Goal: Transaction & Acquisition: Purchase product/service

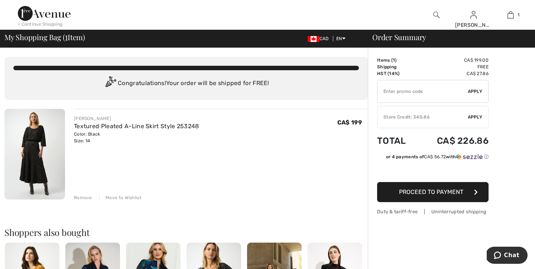
click at [84, 197] on div "Remove" at bounding box center [83, 197] width 18 height 7
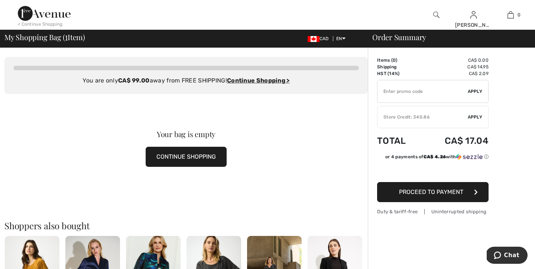
click at [436, 13] on img at bounding box center [436, 14] width 6 height 9
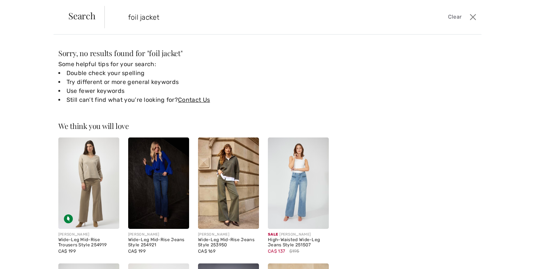
type input "foil jacket"
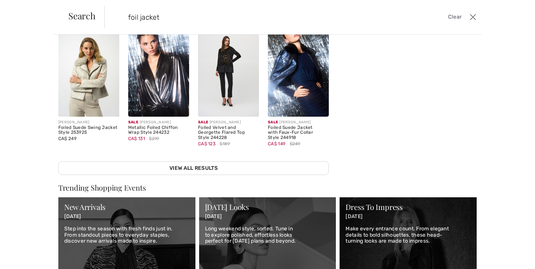
scroll to position [174, 0]
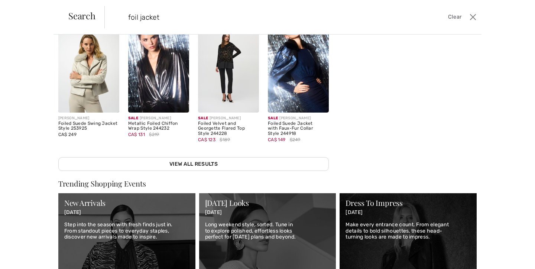
click at [453, 17] on span "Clear" at bounding box center [455, 17] width 14 height 8
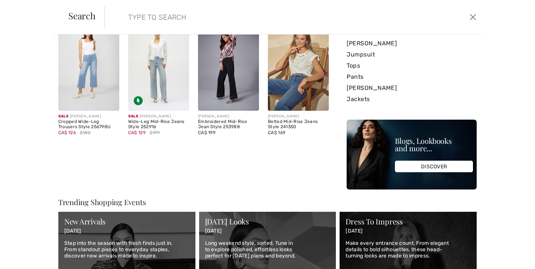
scroll to position [172, 0]
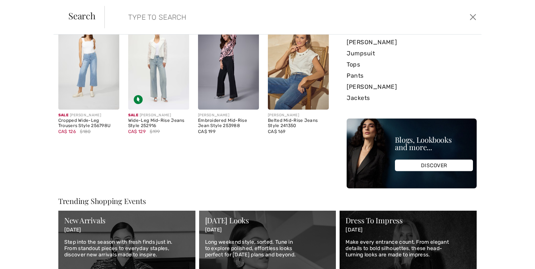
click at [189, 153] on div "Sorry, no results found for " foil jacket " Some helpful tips for your search: …" at bounding box center [193, 32] width 270 height 311
click at [140, 18] on input "search" at bounding box center [251, 17] width 258 height 22
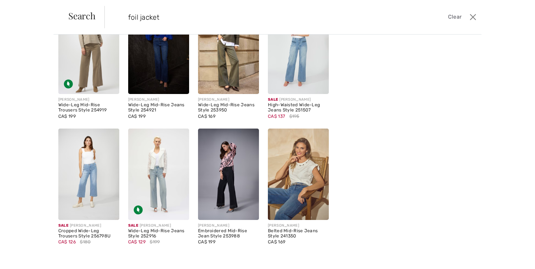
scroll to position [136, 0]
click at [473, 16] on button "Close" at bounding box center [472, 17] width 11 height 12
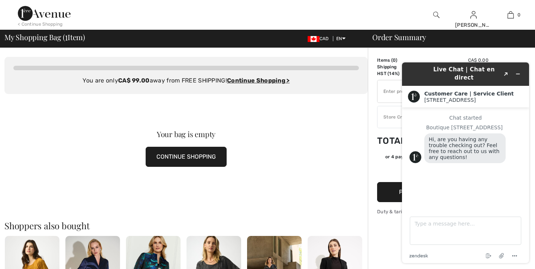
scroll to position [0, 0]
click at [518, 69] on button "Minimize widget" at bounding box center [518, 74] width 12 height 10
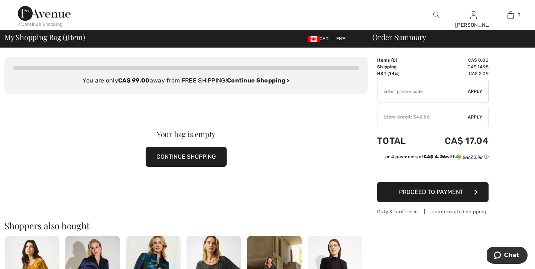
click at [436, 13] on img at bounding box center [436, 14] width 6 height 9
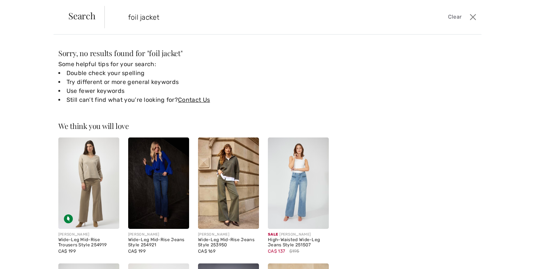
click at [128, 17] on input "foil jacket" at bounding box center [251, 17] width 258 height 22
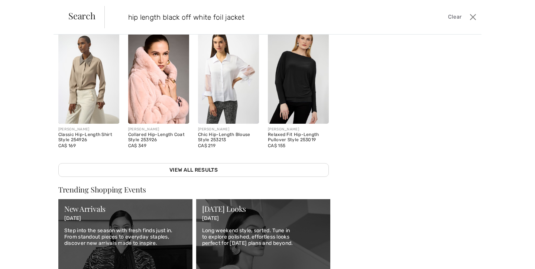
scroll to position [165, 0]
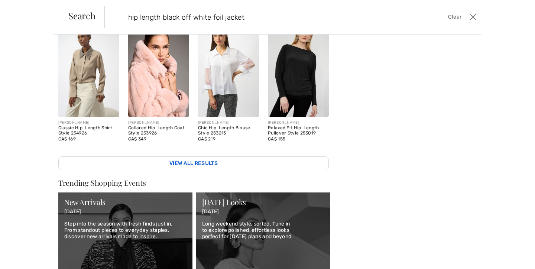
type input "hip length black off white foil jacket"
click at [210, 164] on link "View All Results" at bounding box center [193, 163] width 270 height 14
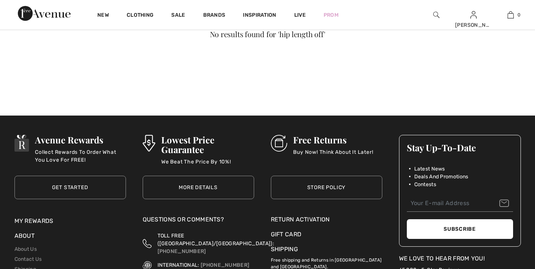
checkbox input "true"
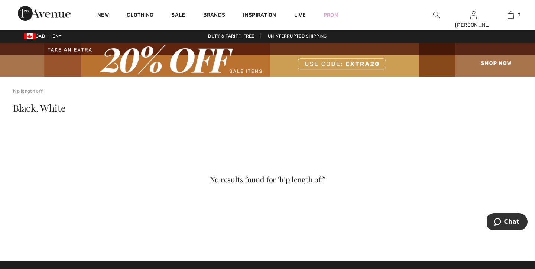
scroll to position [1, 0]
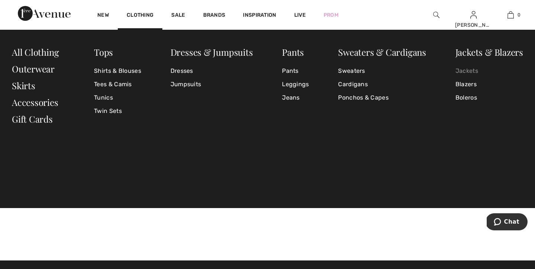
click at [471, 69] on link "Jackets" at bounding box center [489, 70] width 68 height 13
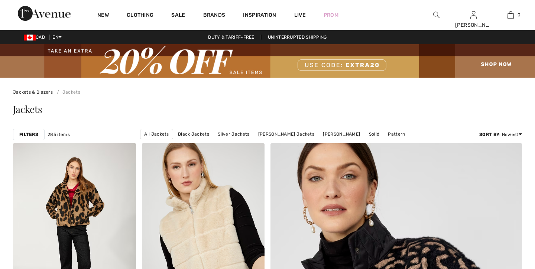
scroll to position [129, 0]
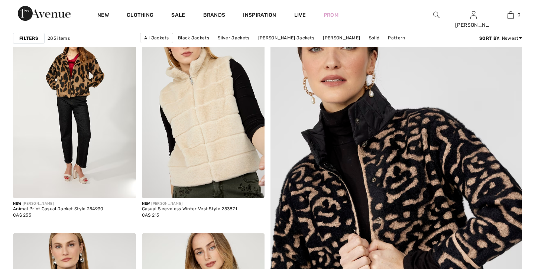
checkbox input "true"
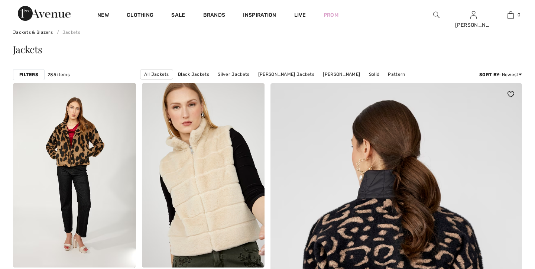
scroll to position [0, 0]
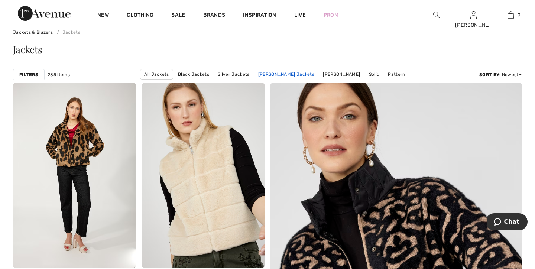
click at [282, 73] on link "Joseph Ribkoff Jackets" at bounding box center [285, 74] width 63 height 10
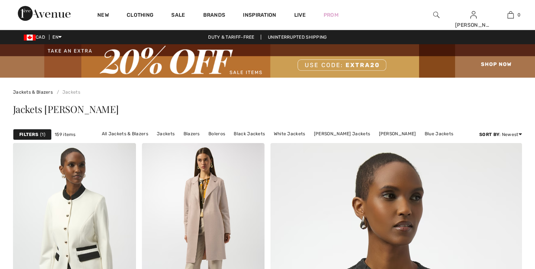
scroll to position [1073, 0]
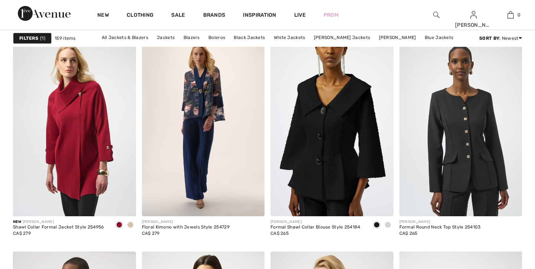
checkbox input "true"
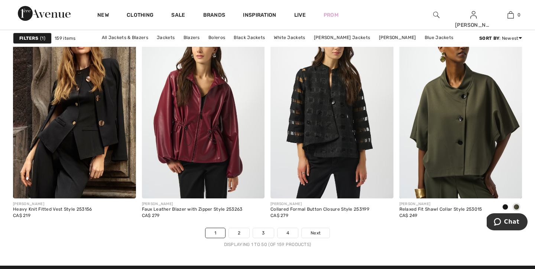
scroll to position [3286, 0]
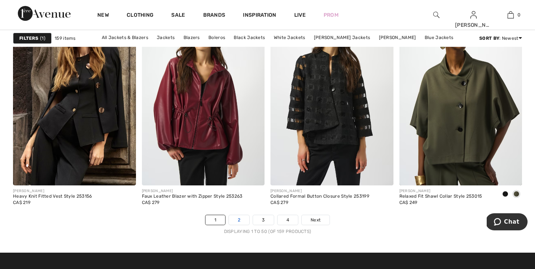
click at [239, 222] on link "2" at bounding box center [239, 220] width 20 height 10
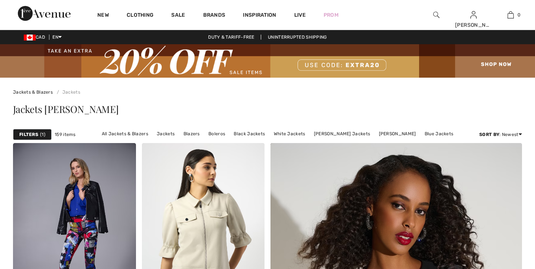
scroll to position [719, 0]
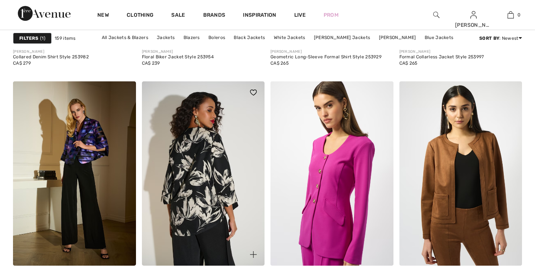
checkbox input "true"
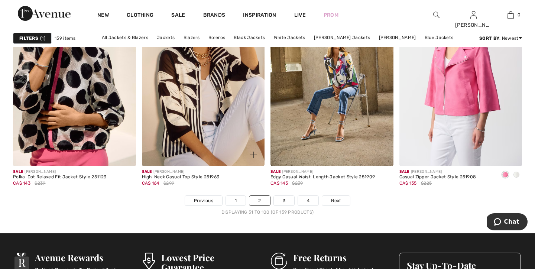
scroll to position [3421, 0]
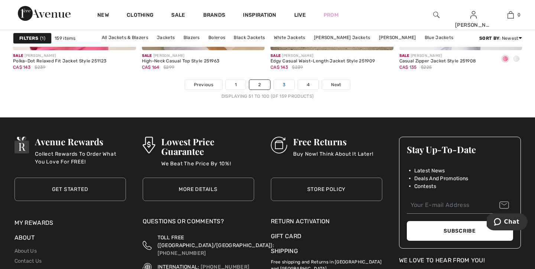
click at [285, 87] on link "3" at bounding box center [284, 85] width 20 height 10
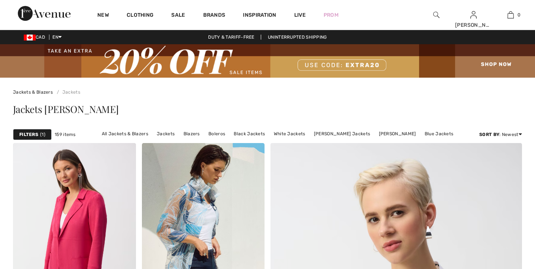
scroll to position [1024, 0]
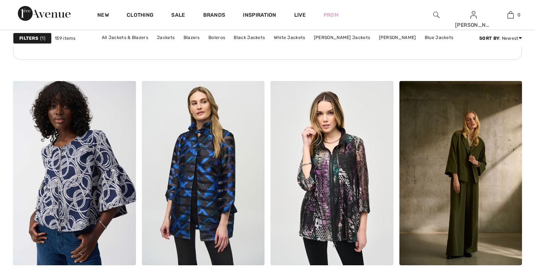
checkbox input "true"
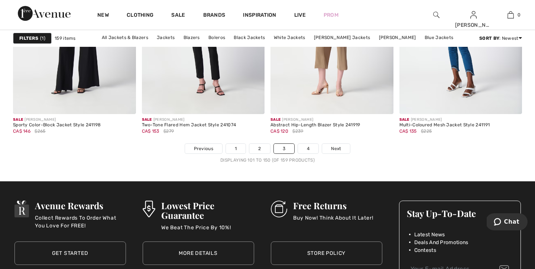
scroll to position [3358, 0]
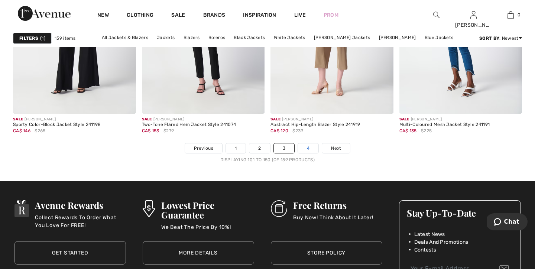
click at [309, 150] on link "4" at bounding box center [308, 148] width 20 height 10
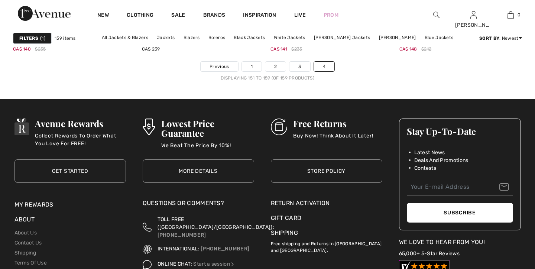
checkbox input "true"
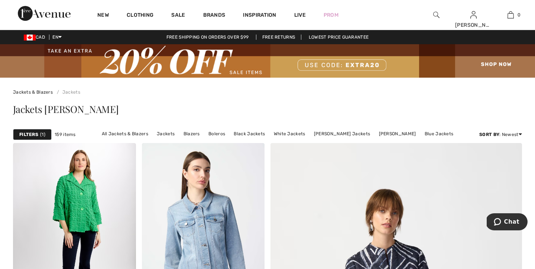
click at [433, 13] on img at bounding box center [436, 14] width 6 height 9
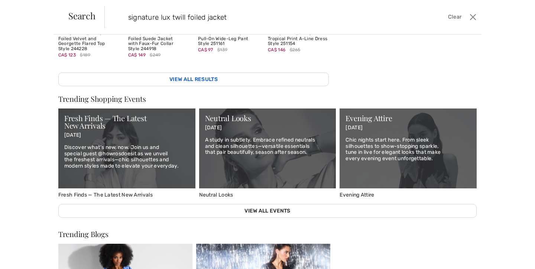
scroll to position [292, 0]
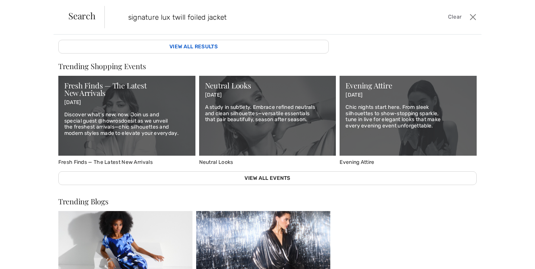
type input "signature lux twill foiled jacket"
click at [242, 46] on link "View All Results" at bounding box center [193, 47] width 270 height 14
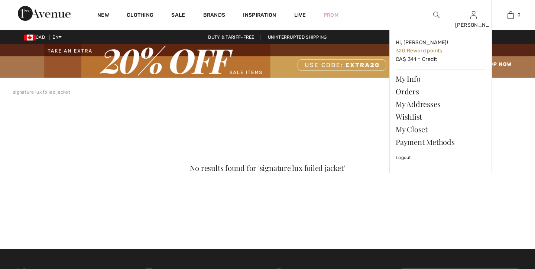
scroll to position [32, 0]
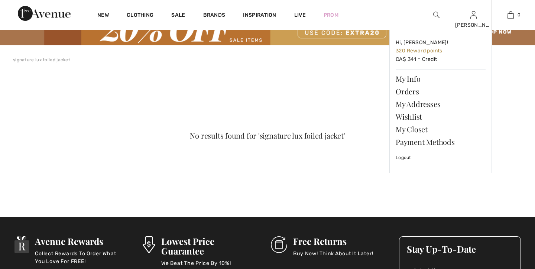
checkbox input "true"
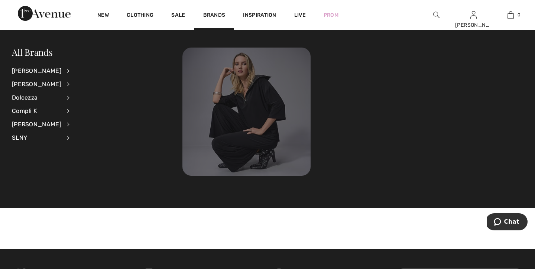
scroll to position [0, 0]
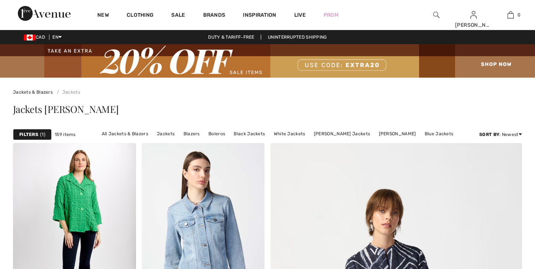
click at [435, 13] on img at bounding box center [436, 14] width 6 height 9
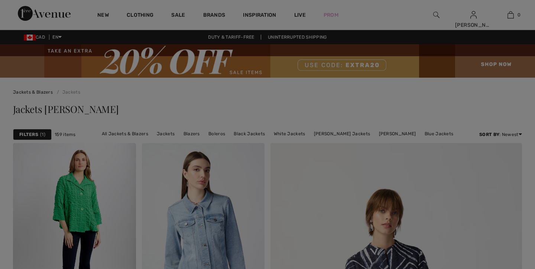
checkbox input "true"
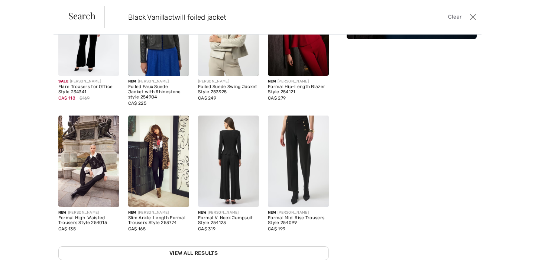
scroll to position [117, 0]
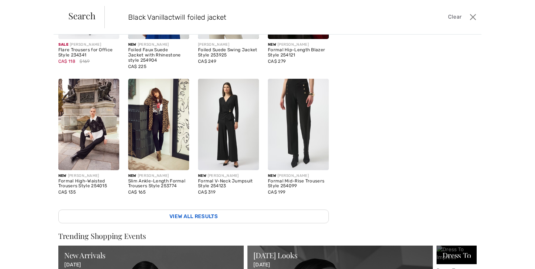
type input "Black Vanillactwill foiled jacket"
click at [198, 216] on link "View All Results" at bounding box center [193, 216] width 270 height 14
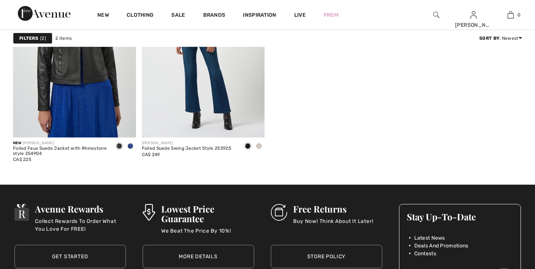
scroll to position [60, 0]
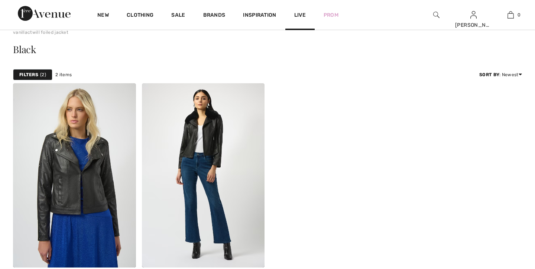
checkbox input "true"
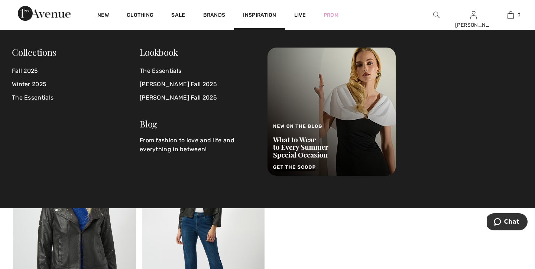
scroll to position [0, 0]
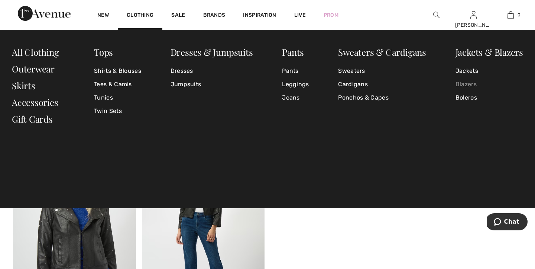
click at [470, 84] on link "Blazers" at bounding box center [489, 84] width 68 height 13
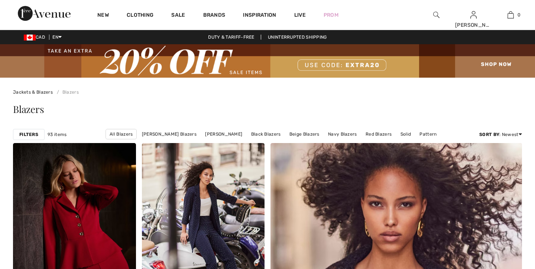
scroll to position [1117, 0]
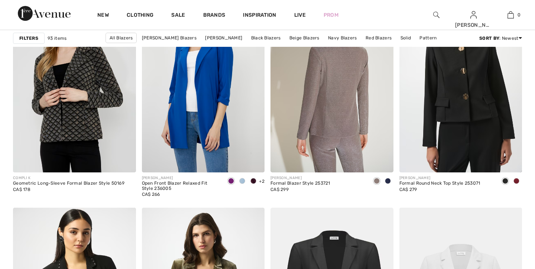
checkbox input "true"
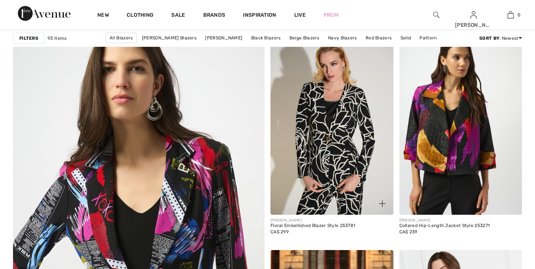
scroll to position [0, 0]
click at [335, 137] on img at bounding box center [331, 123] width 123 height 184
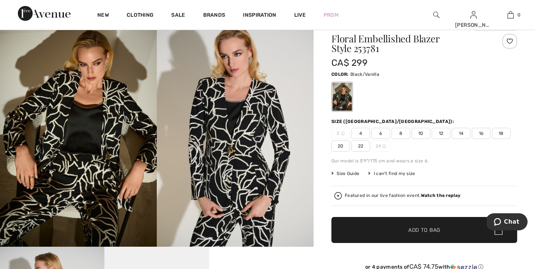
click at [461, 134] on span "14" at bounding box center [460, 133] width 19 height 11
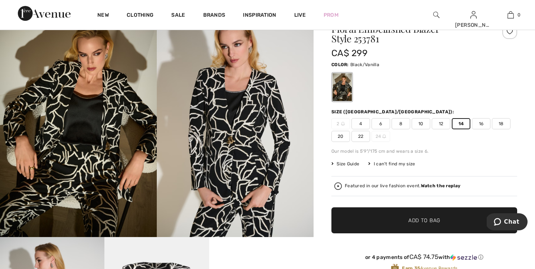
scroll to position [107, 0]
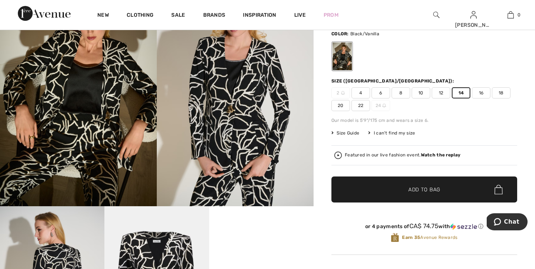
click at [420, 188] on span "Add to Bag" at bounding box center [424, 190] width 32 height 8
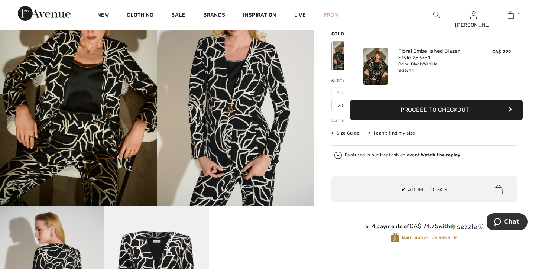
scroll to position [0, 0]
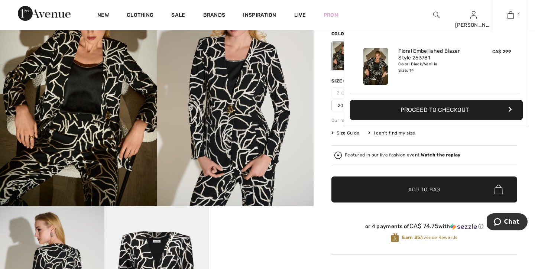
click at [460, 107] on button "Proceed to Checkout" at bounding box center [436, 110] width 173 height 20
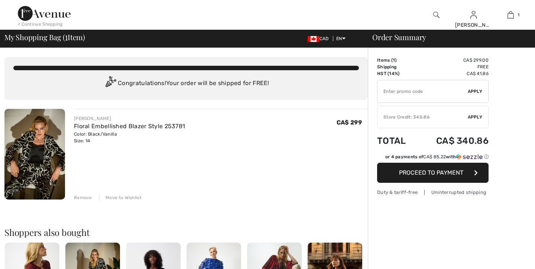
checkbox input "true"
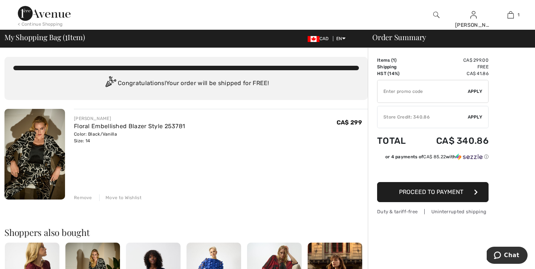
click at [442, 192] on span "Proceed to Payment" at bounding box center [431, 191] width 64 height 7
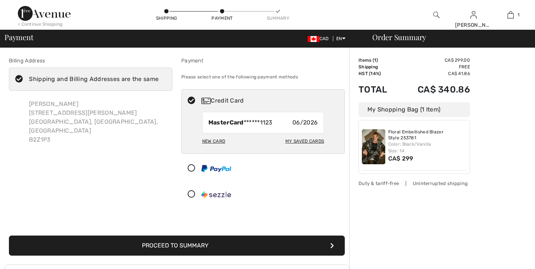
checkbox input "true"
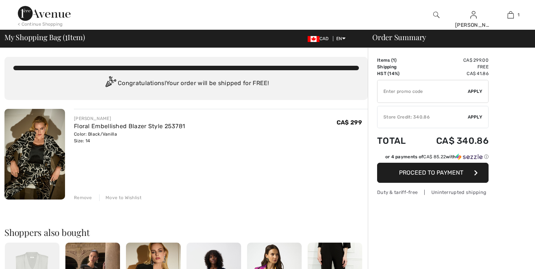
checkbox input "true"
click at [473, 116] on span "Apply" at bounding box center [474, 117] width 15 height 7
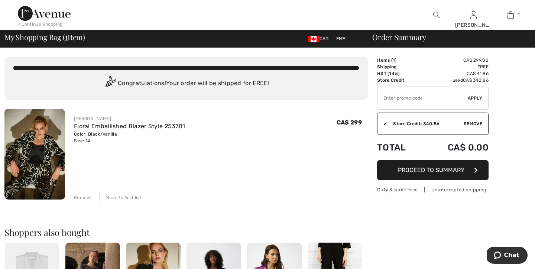
click at [448, 171] on span "Proceed to Summary" at bounding box center [431, 169] width 66 height 7
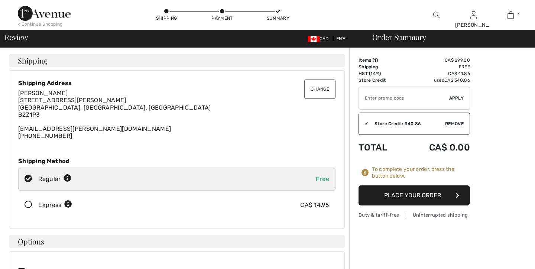
checkbox input "true"
click at [422, 194] on button "Place Your Order" at bounding box center [413, 195] width 111 height 20
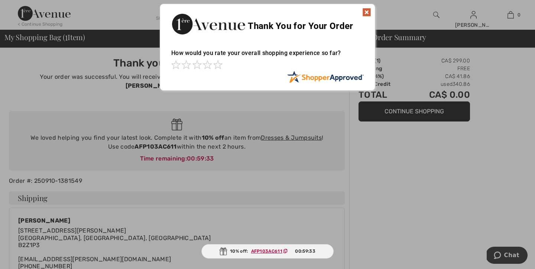
click at [365, 10] on img at bounding box center [366, 12] width 9 height 9
